Goal: Transaction & Acquisition: Purchase product/service

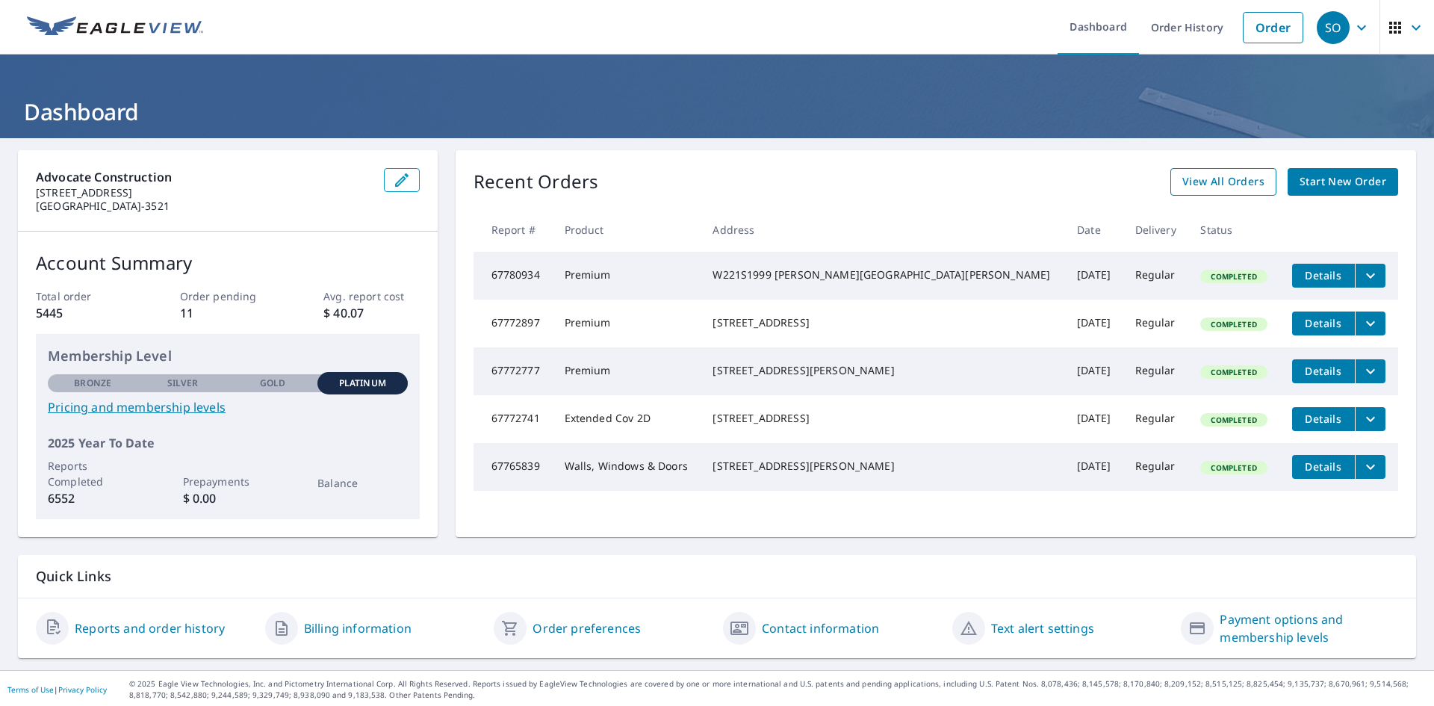
click at [1222, 181] on span "View All Orders" at bounding box center [1223, 181] width 82 height 19
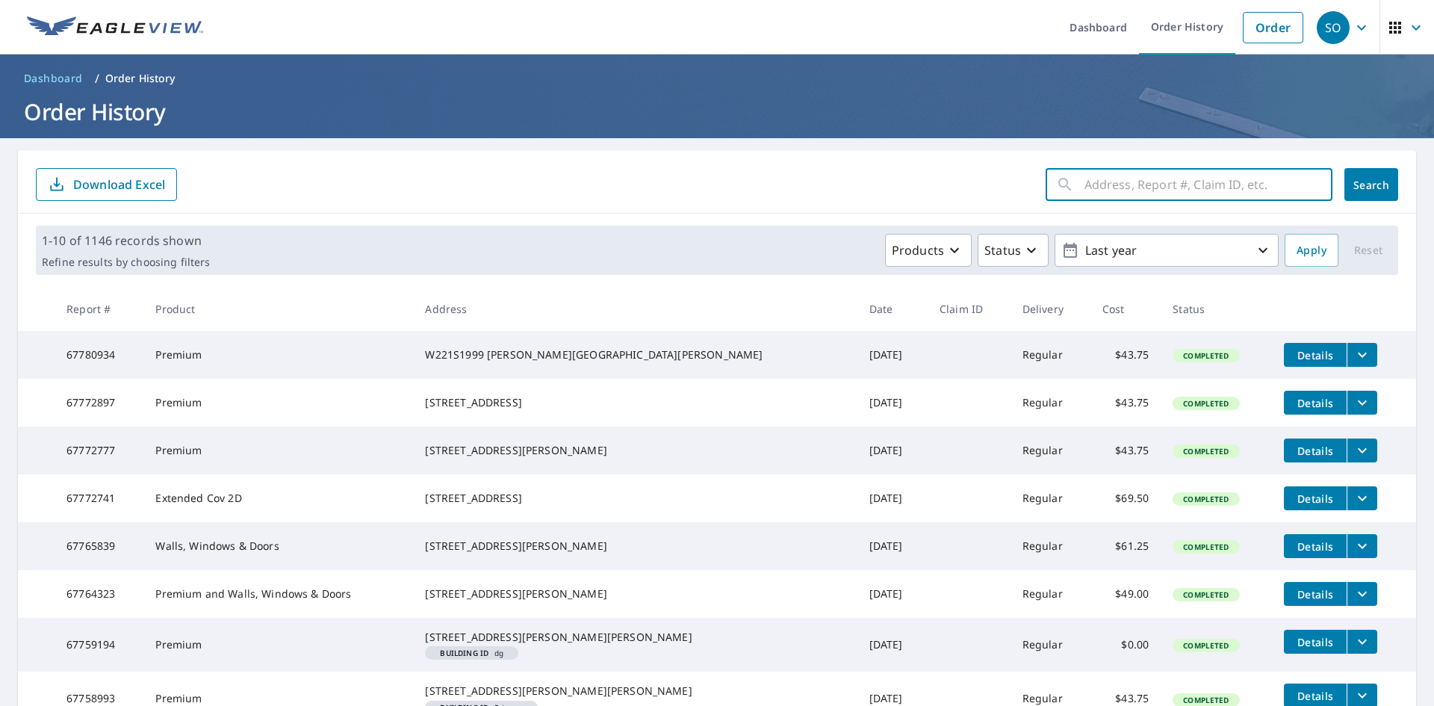
click at [1116, 179] on input "text" at bounding box center [1208, 185] width 248 height 42
paste input "[STREET_ADDRESS][PERSON_NAME]"
type input "[STREET_ADDRESS][PERSON_NAME]"
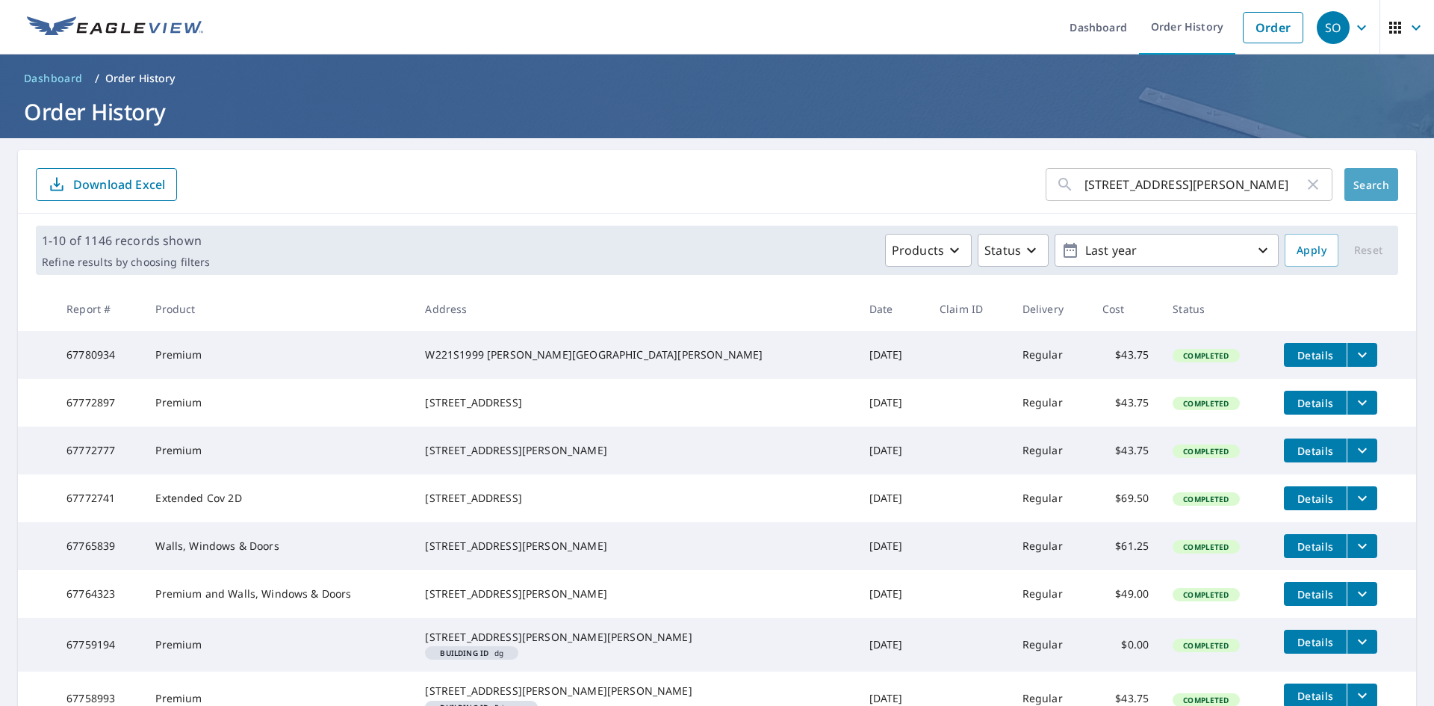
click at [1356, 188] on span "Search" at bounding box center [1371, 185] width 30 height 14
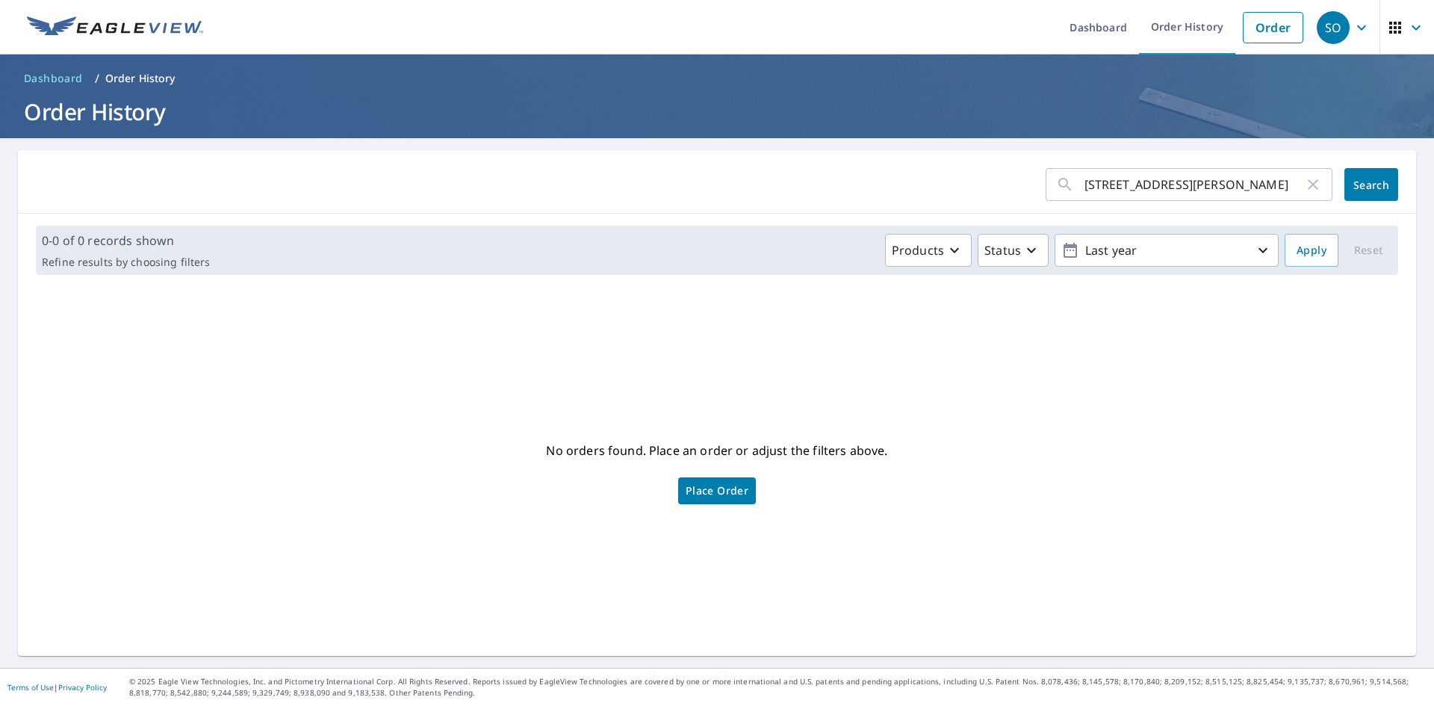
click at [717, 491] on span "Place Order" at bounding box center [716, 490] width 63 height 7
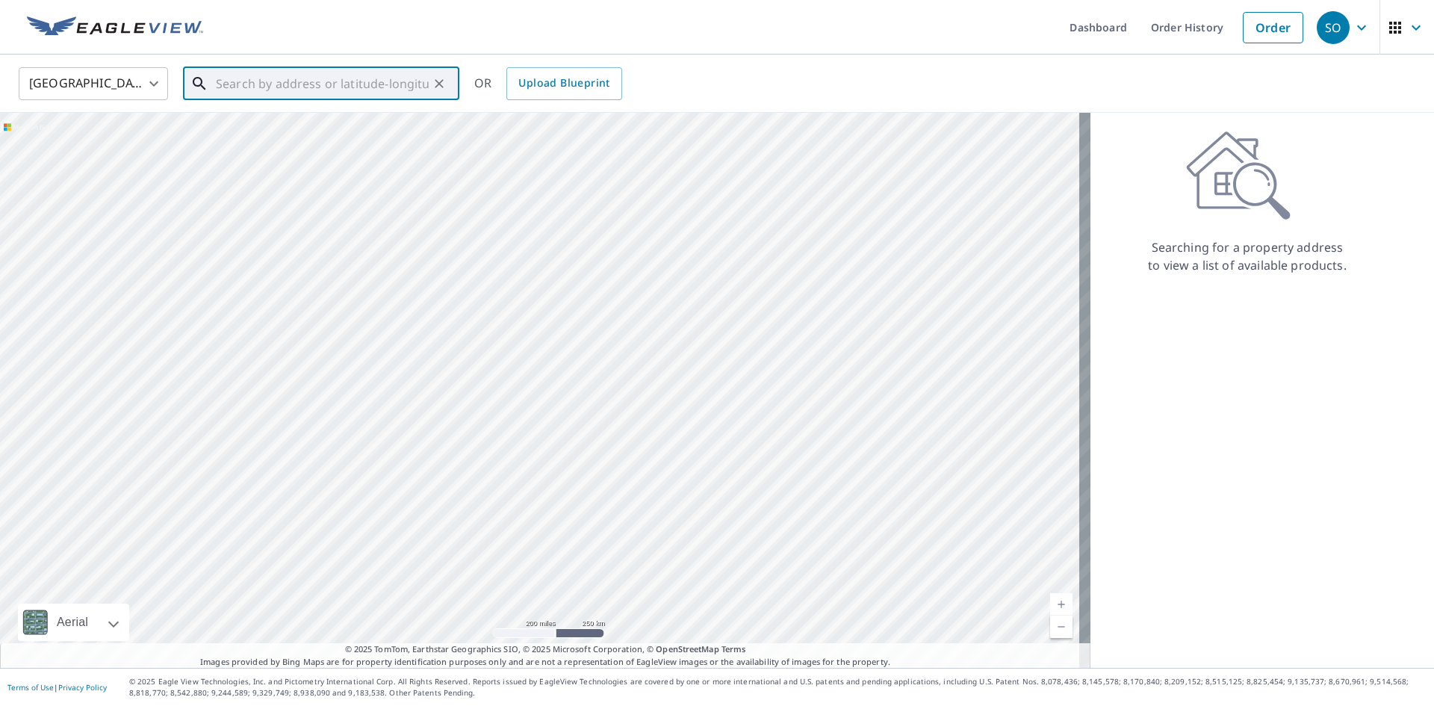
click at [238, 87] on input "text" at bounding box center [322, 84] width 213 height 42
paste input "[STREET_ADDRESS][PERSON_NAME]"
click at [279, 125] on span "1306 Morning Mist Dr" at bounding box center [330, 127] width 234 height 18
type input "1306 Morning Mist Dr Howell, MI 48843"
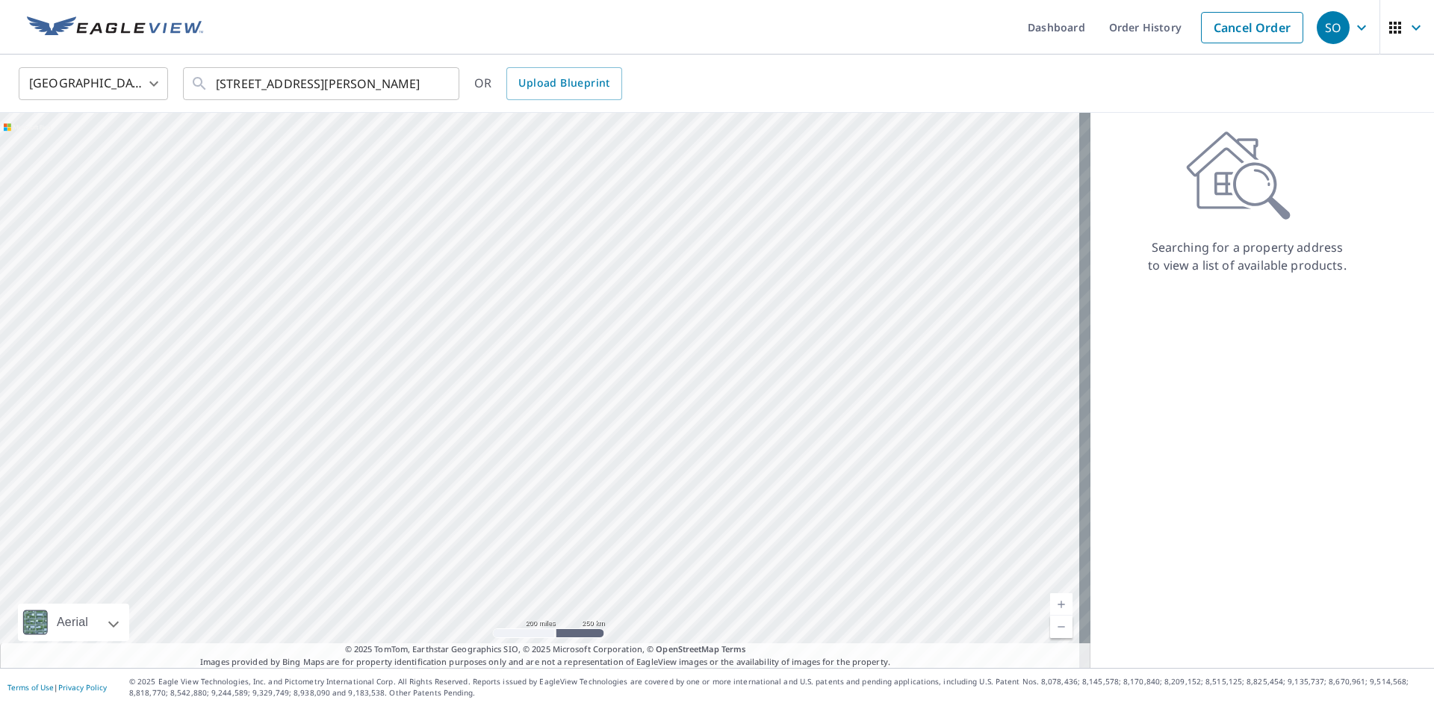
scroll to position [0, 0]
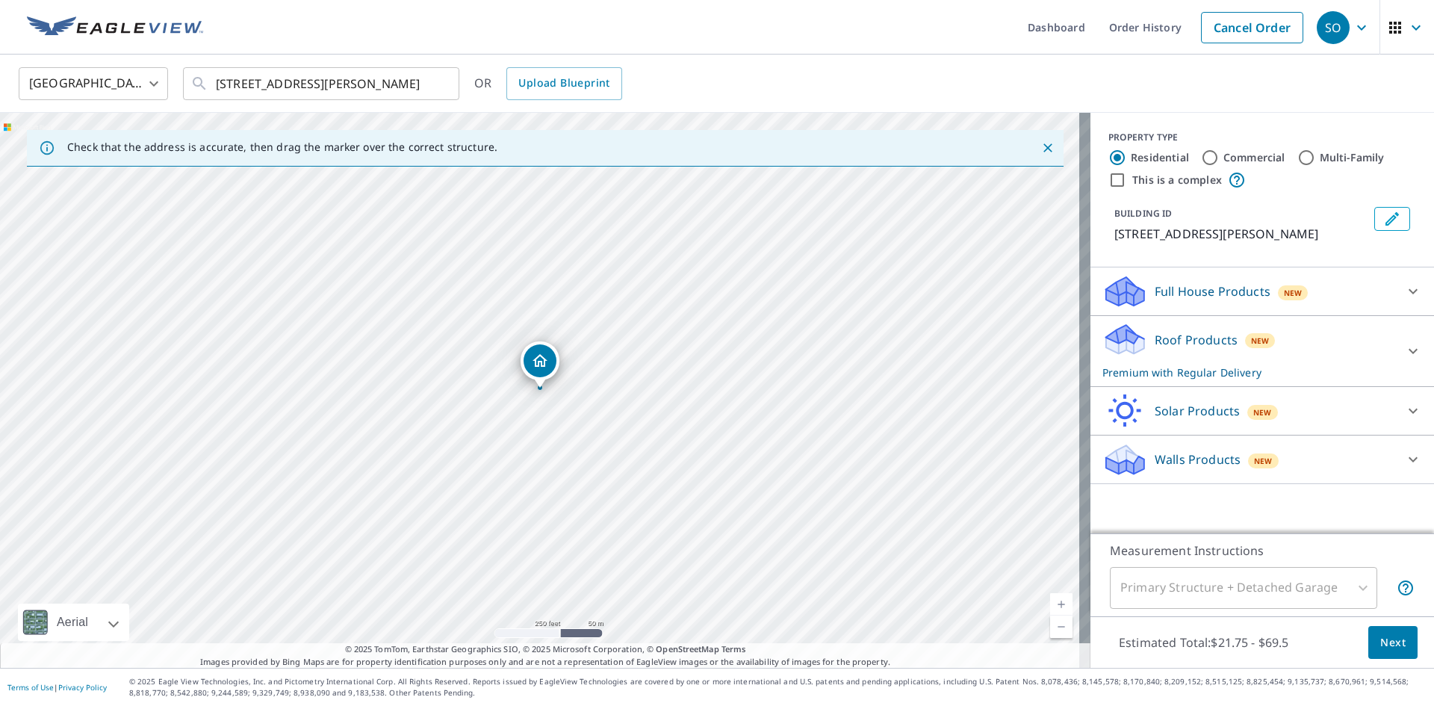
click at [1325, 357] on div "Roof Products New Premium with Regular Delivery" at bounding box center [1248, 351] width 293 height 58
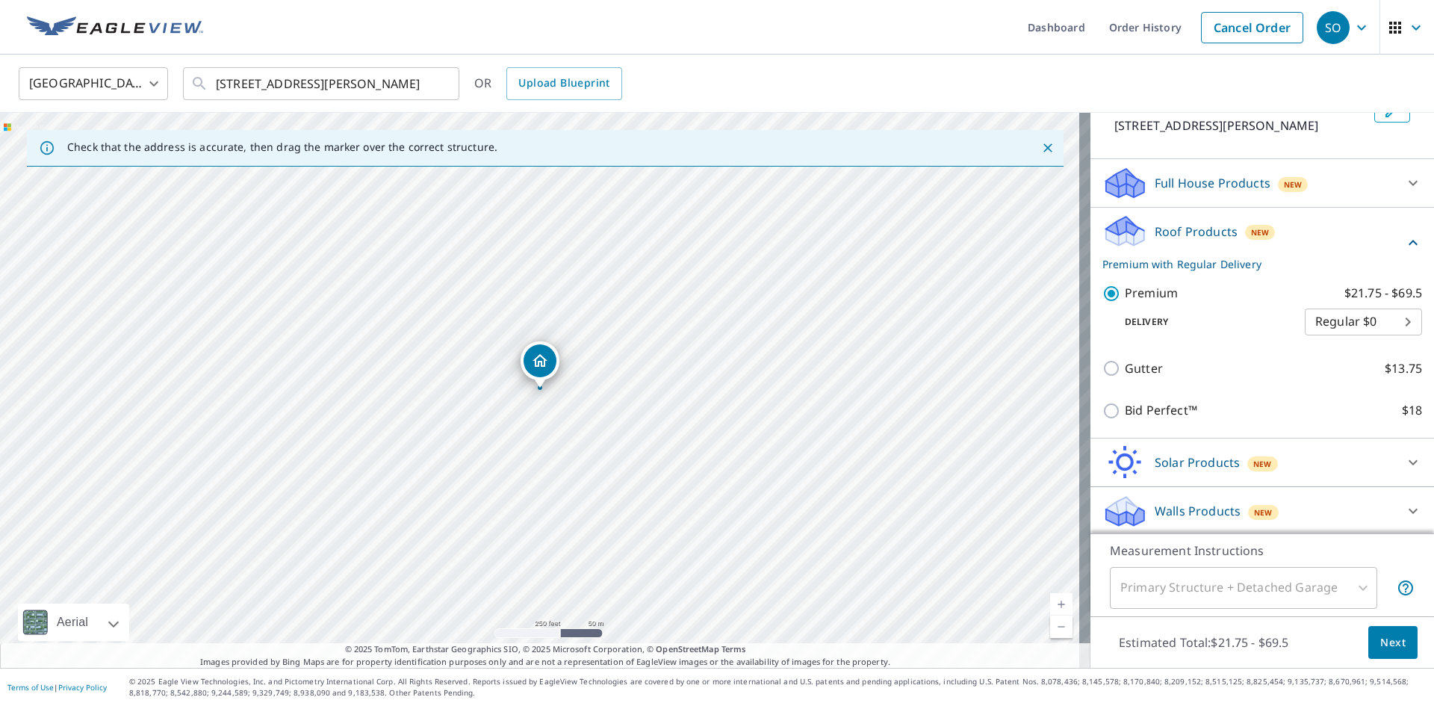
scroll to position [111, 0]
click at [1387, 633] on span "Next" at bounding box center [1392, 642] width 25 height 19
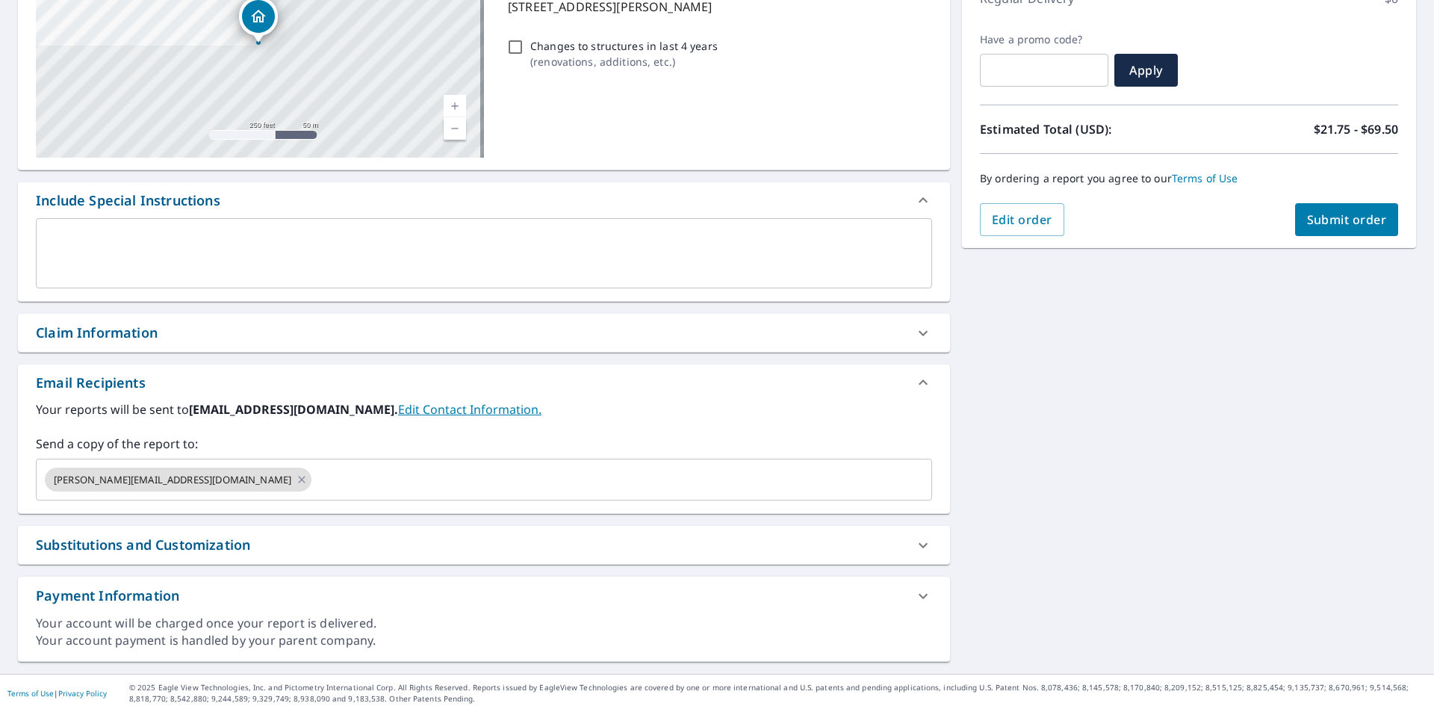
scroll to position [234, 0]
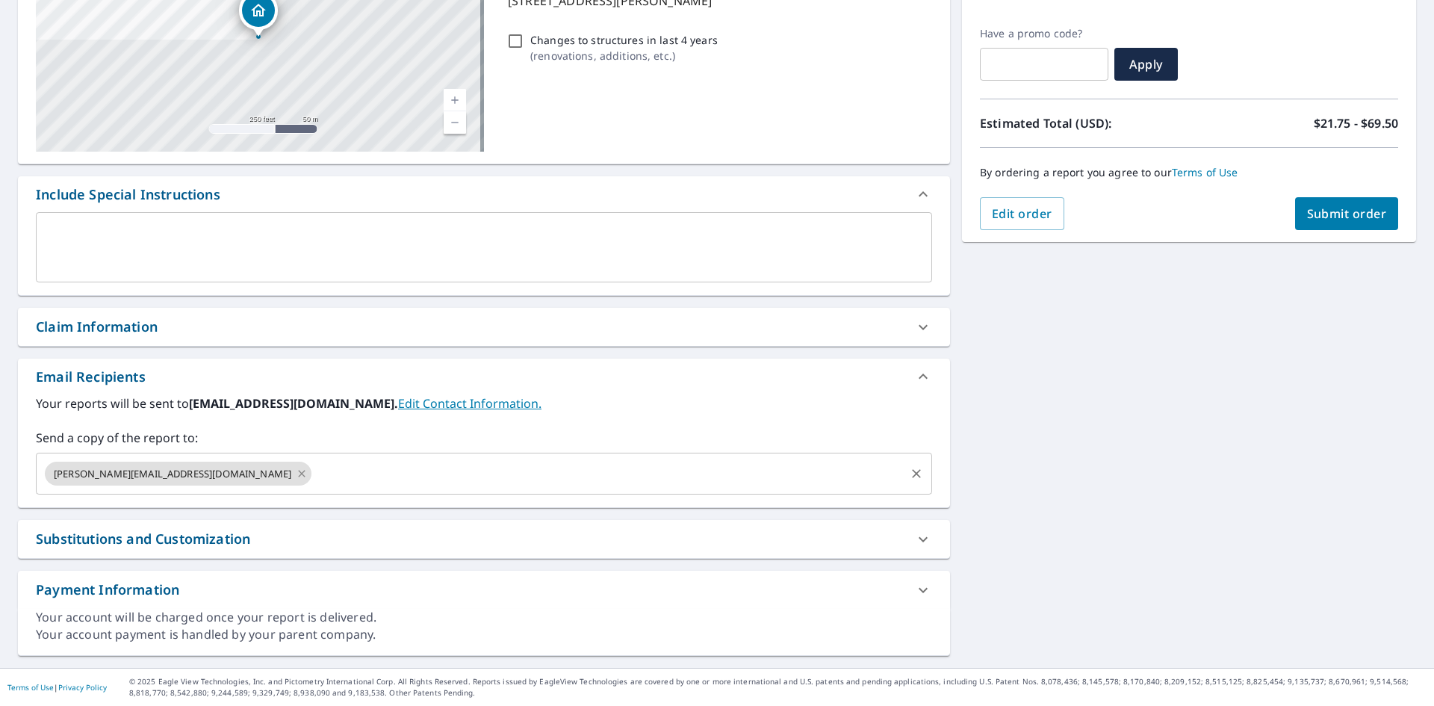
click at [296, 474] on icon at bounding box center [302, 473] width 12 height 16
checkbox input "true"
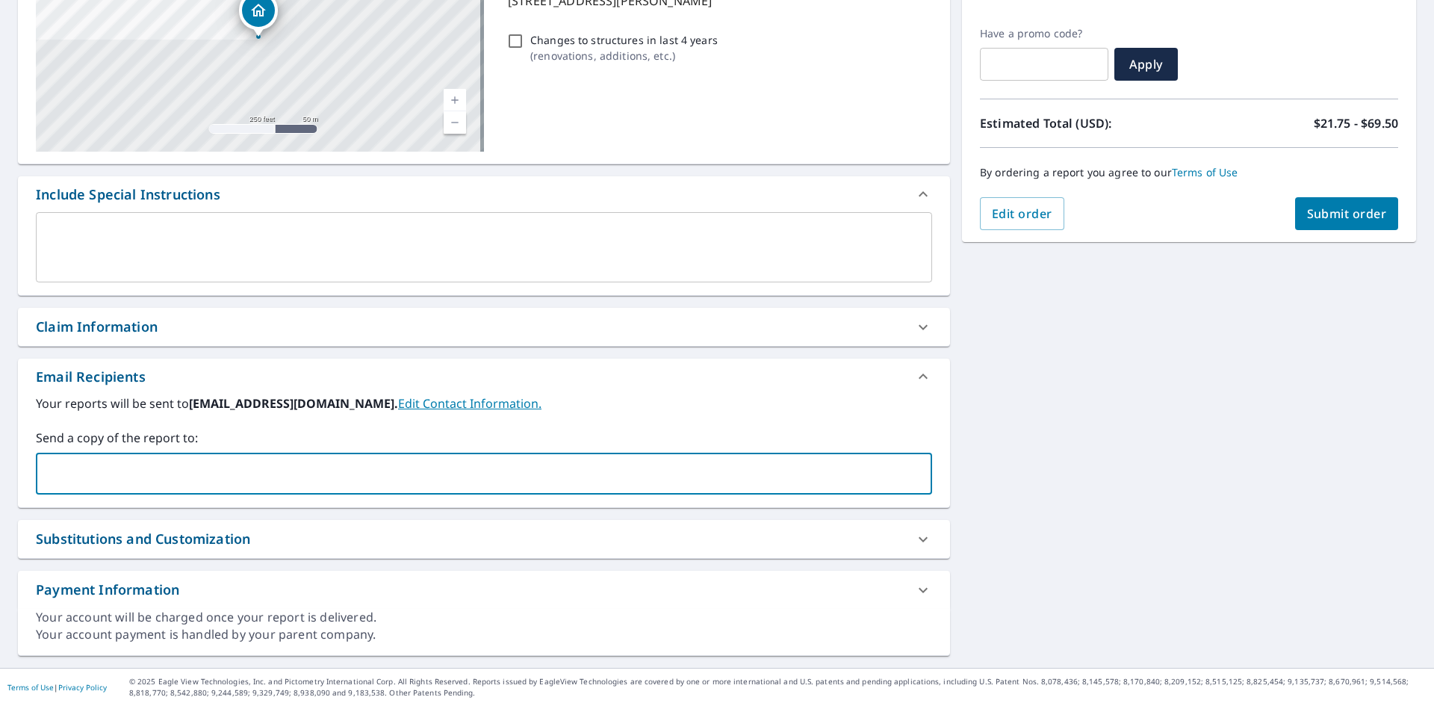
click at [130, 467] on input "text" at bounding box center [473, 473] width 860 height 28
paste input "tammy.s@invoicingteam.com"
type input "tammy.s@invoicingteam.com"
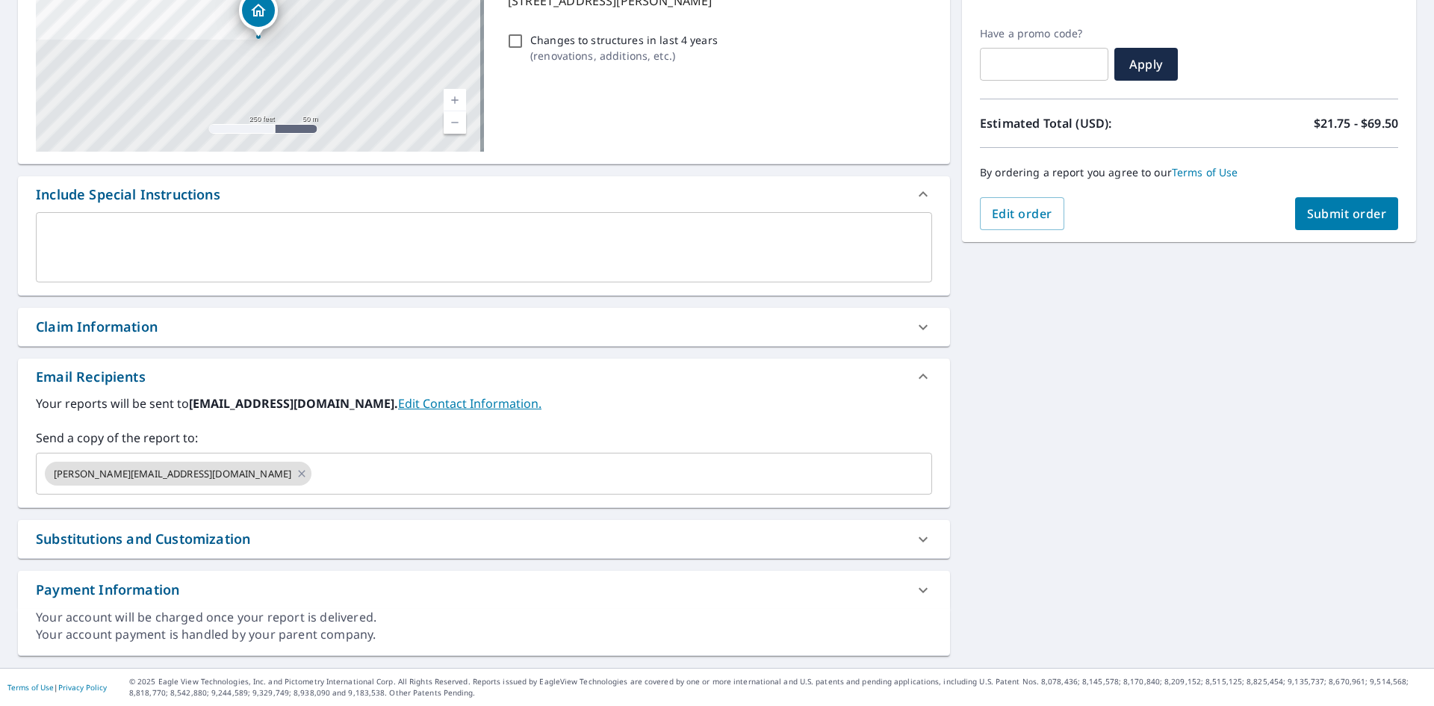
click at [1332, 217] on span "Submit order" at bounding box center [1347, 213] width 80 height 16
checkbox input "true"
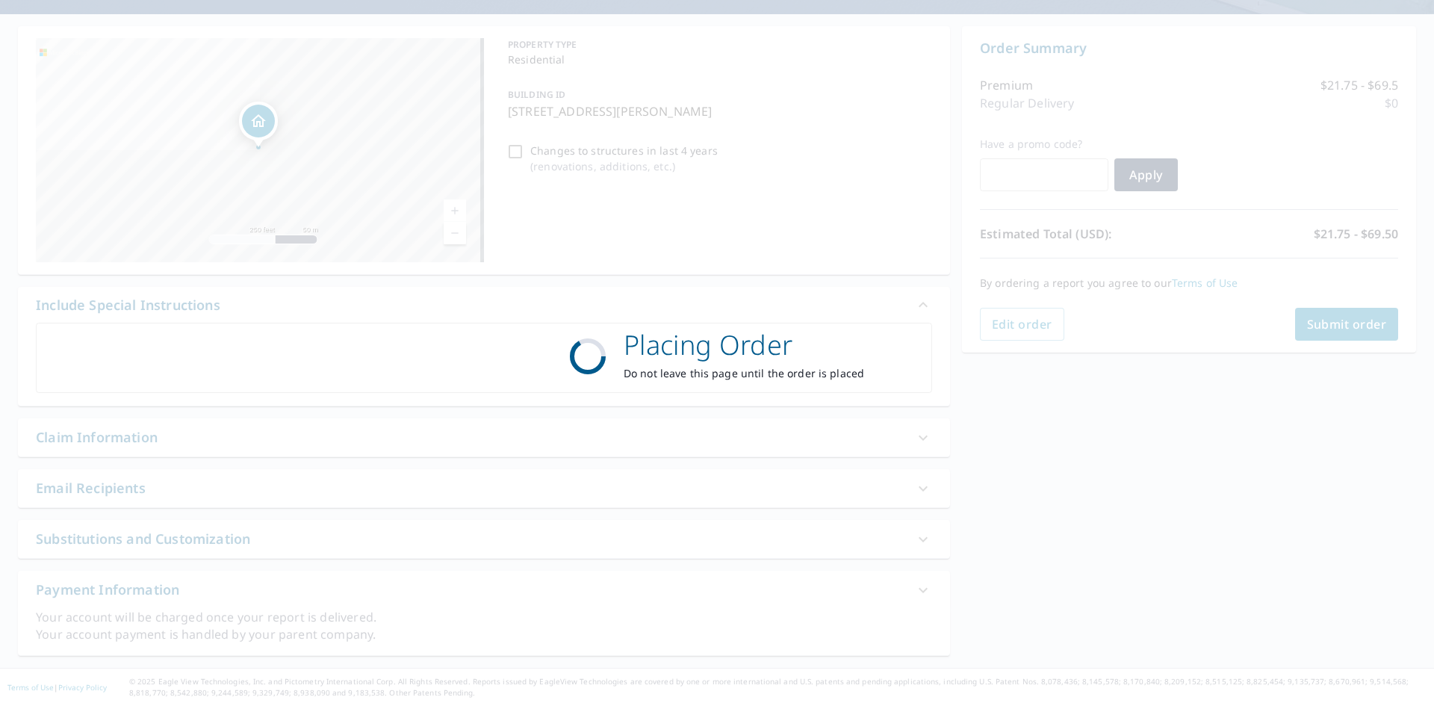
scroll to position [124, 0]
